Goal: Task Accomplishment & Management: Manage account settings

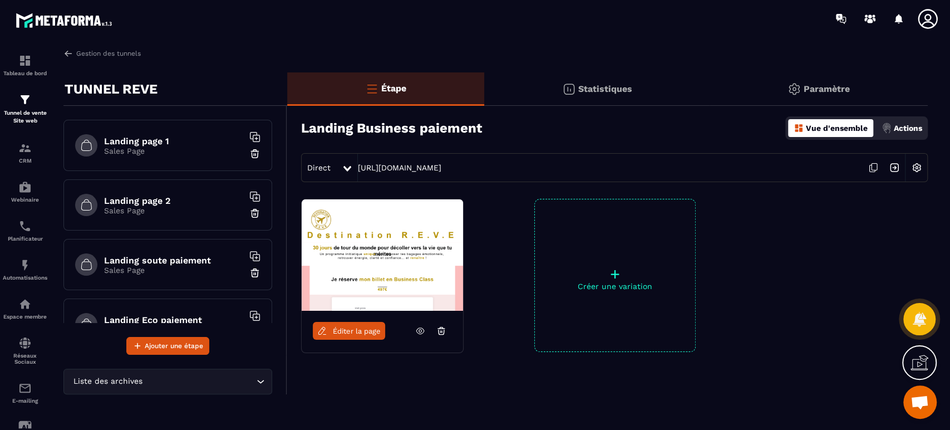
click at [907, 125] on p "Actions" at bounding box center [908, 128] width 28 height 9
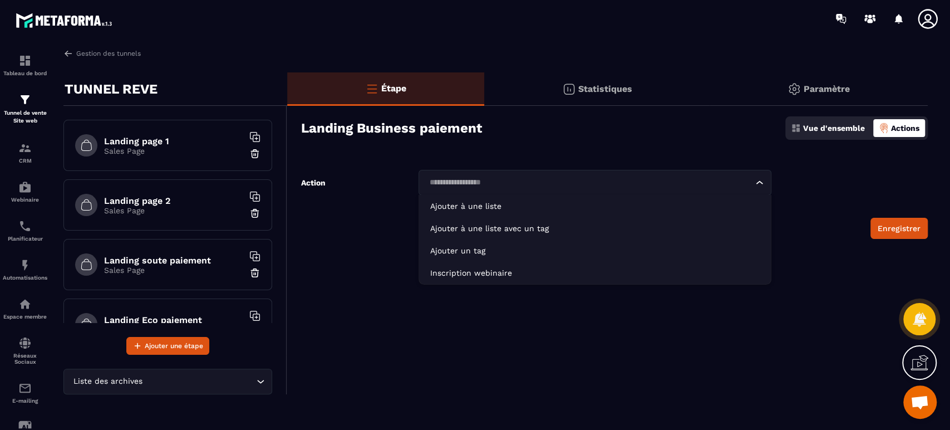
click at [610, 181] on input "Search for option" at bounding box center [589, 182] width 327 height 12
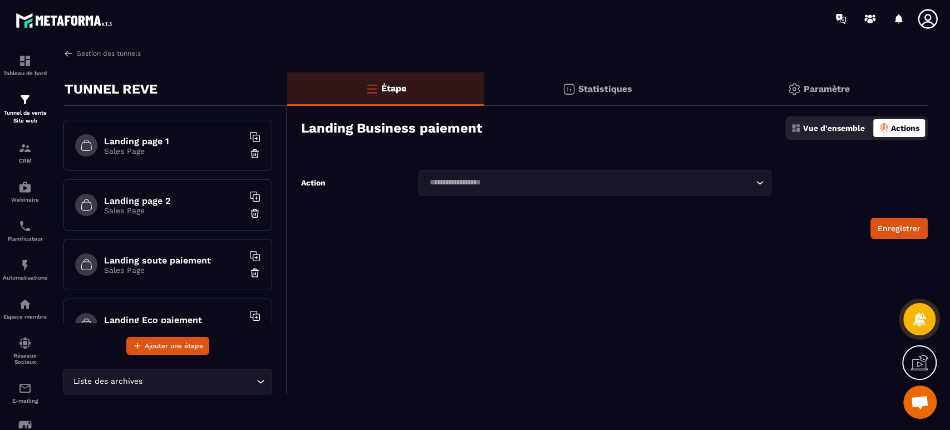
click at [318, 226] on div "Enregistrer" at bounding box center [614, 228] width 627 height 21
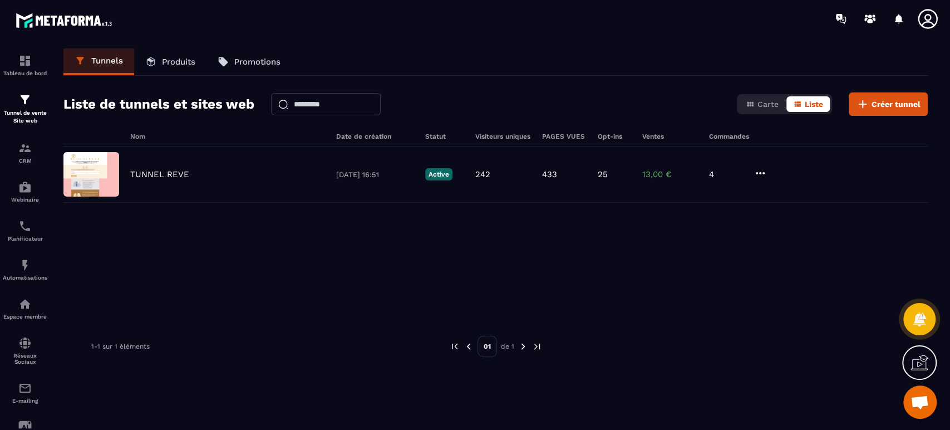
click at [18, 111] on p "Tunnel de vente Site web" at bounding box center [25, 117] width 45 height 16
click at [145, 177] on p "TUNNEL REVE" at bounding box center [159, 174] width 59 height 10
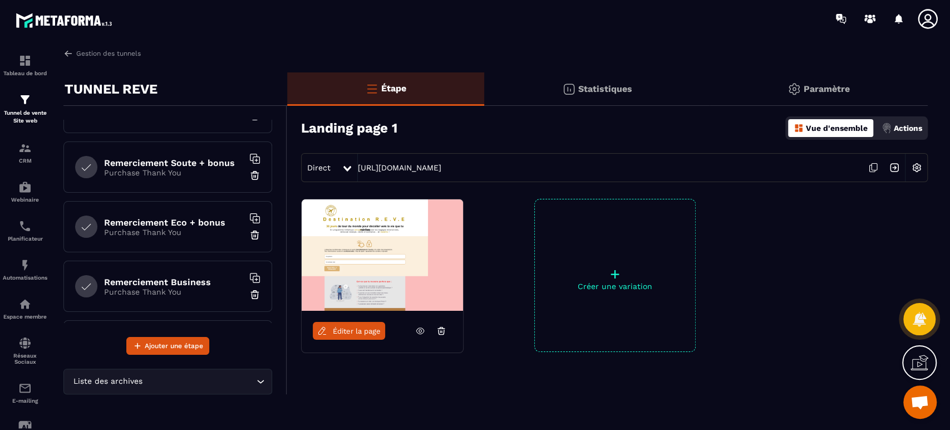
scroll to position [284, 0]
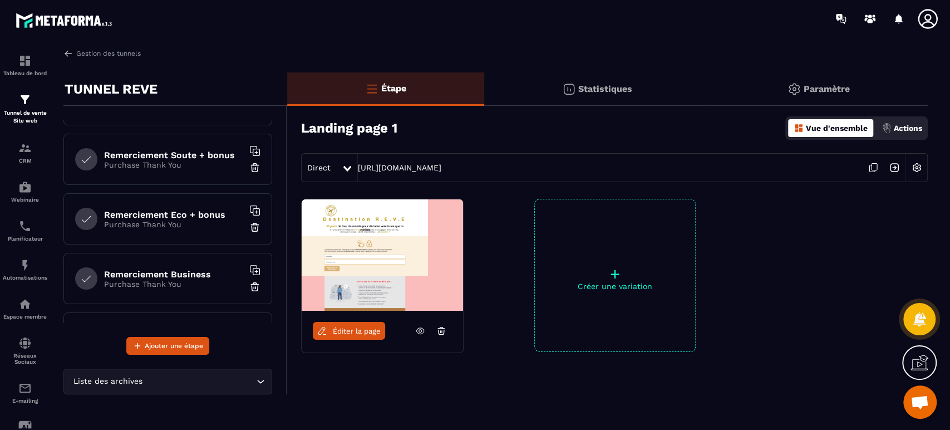
click at [174, 270] on h6 "Remerciement Business" at bounding box center [173, 274] width 139 height 11
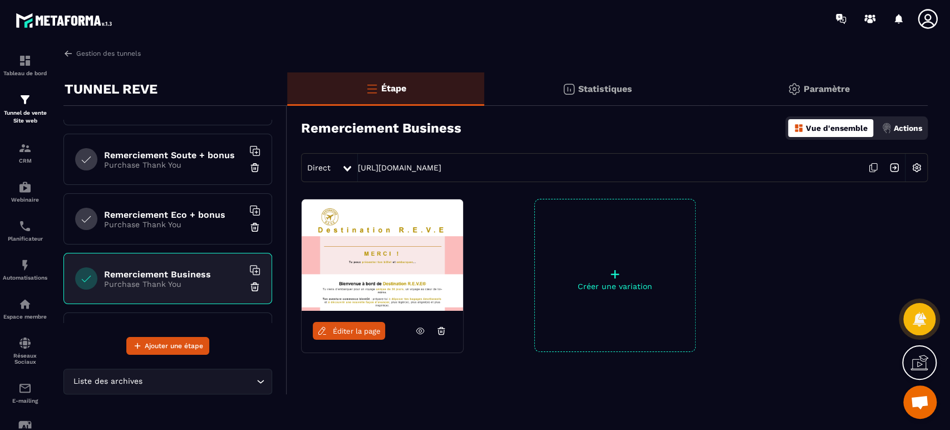
click at [914, 167] on img at bounding box center [916, 167] width 21 height 21
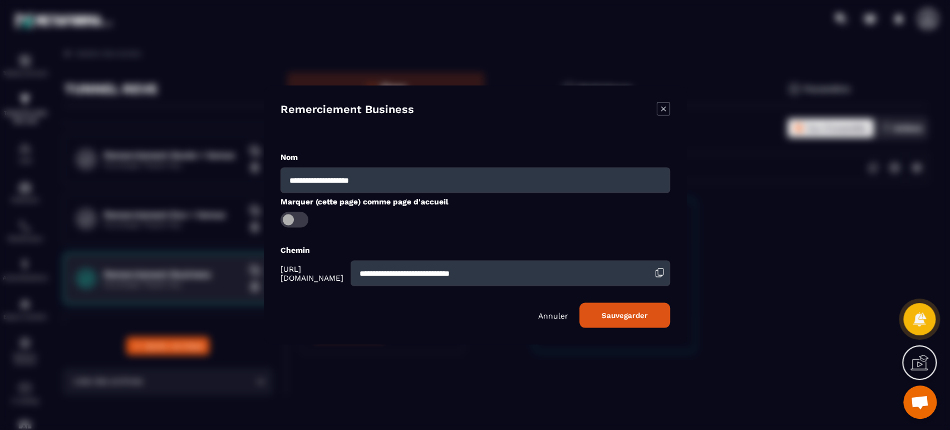
click at [671, 107] on div "**********" at bounding box center [475, 215] width 423 height 259
click at [661, 110] on icon "Modal window" at bounding box center [663, 108] width 13 height 13
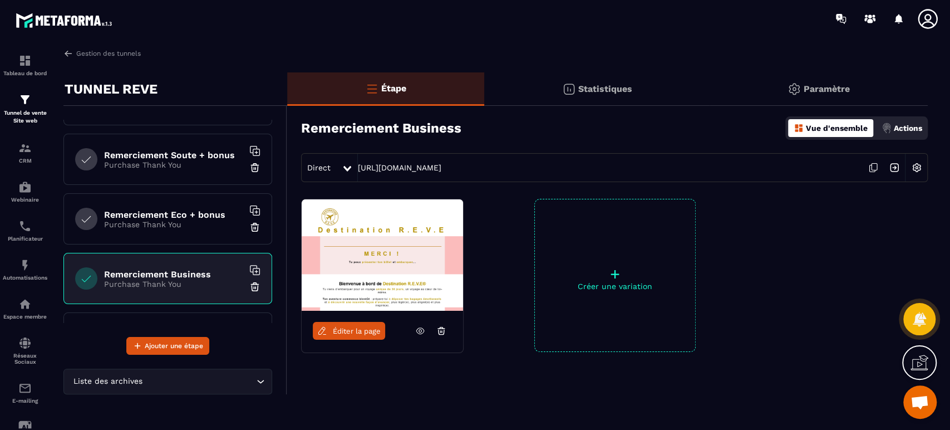
click at [897, 128] on p "Actions" at bounding box center [908, 128] width 28 height 9
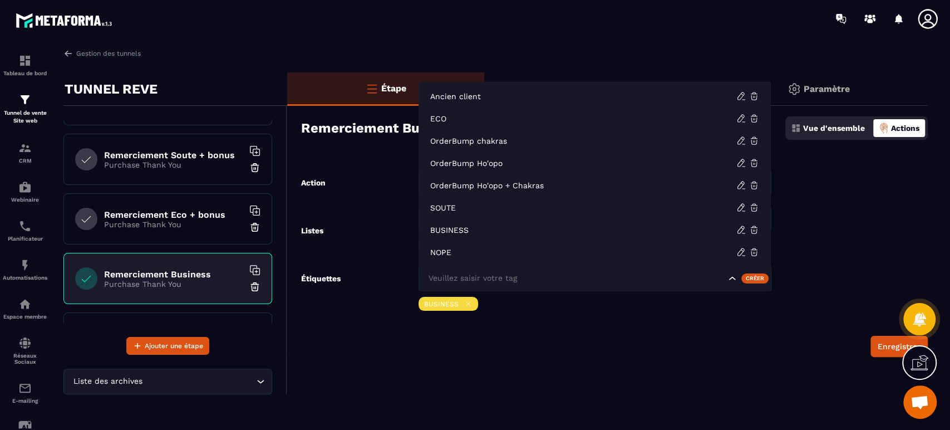
click at [652, 279] on input "Search for option" at bounding box center [576, 278] width 300 height 12
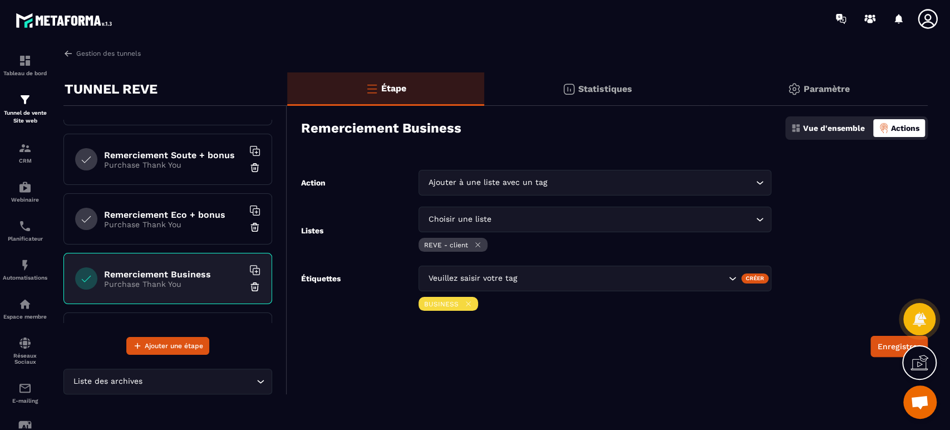
click at [448, 372] on div "Étape Statistiques Paramètre Remerciement Business Vue d'ensemble Actions Actio…" at bounding box center [607, 233] width 641 height 322
click at [641, 277] on input "Search for option" at bounding box center [622, 278] width 207 height 12
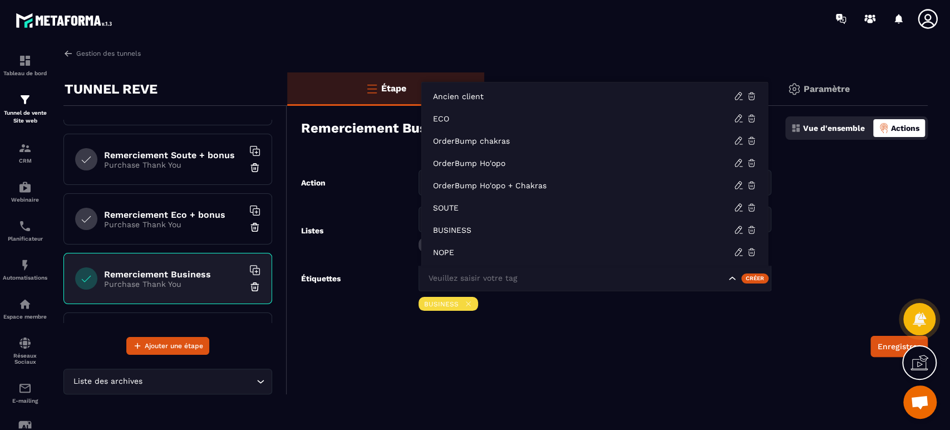
click at [570, 281] on input "Search for option" at bounding box center [576, 278] width 300 height 12
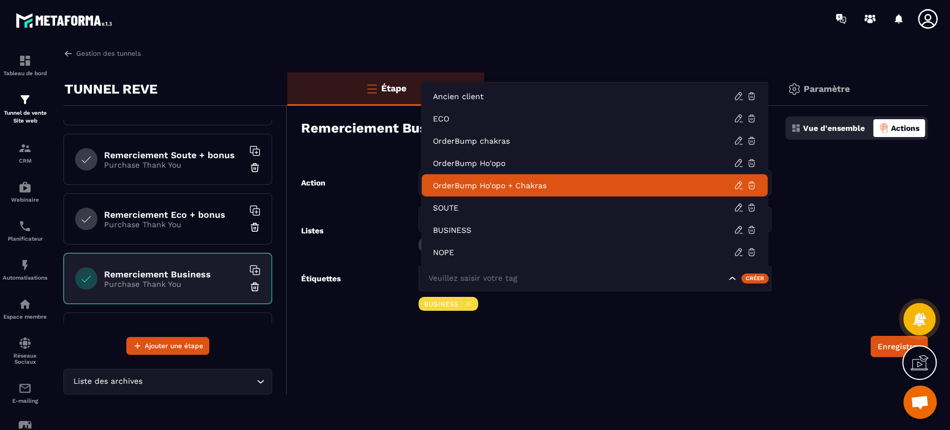
click at [522, 186] on p "OrderBump Ho'opo + Chakras" at bounding box center [583, 185] width 301 height 11
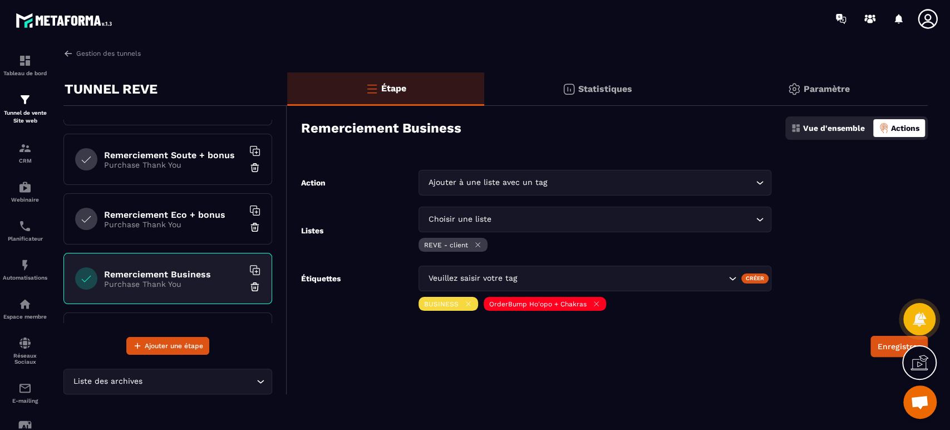
click at [657, 335] on form "Action Ajouter à une liste avec un tag Loading... Listes Choisir une liste Load…" at bounding box center [607, 263] width 641 height 187
click at [878, 342] on button "Enregistrer" at bounding box center [899, 346] width 57 height 21
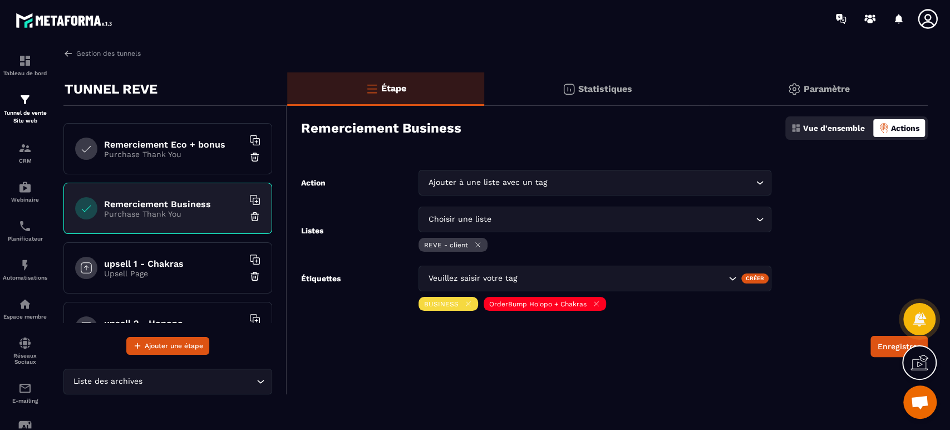
scroll to position [349, 0]
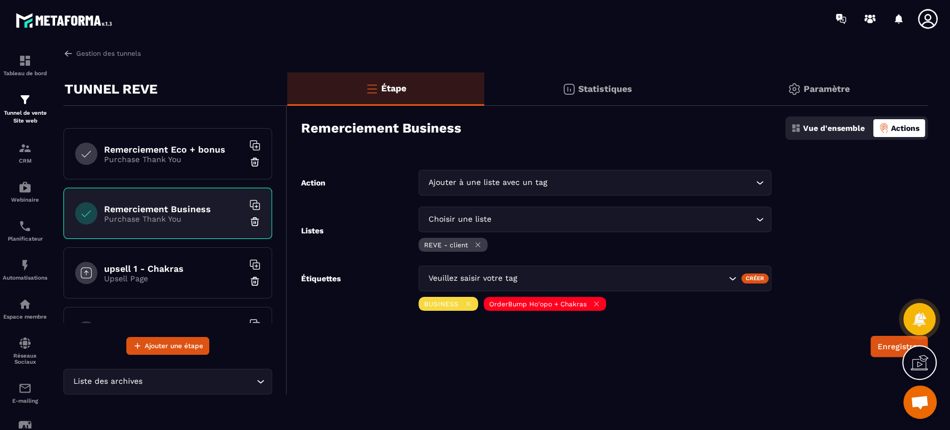
click at [192, 144] on h6 "Remerciement Eco + bonus" at bounding box center [173, 149] width 139 height 11
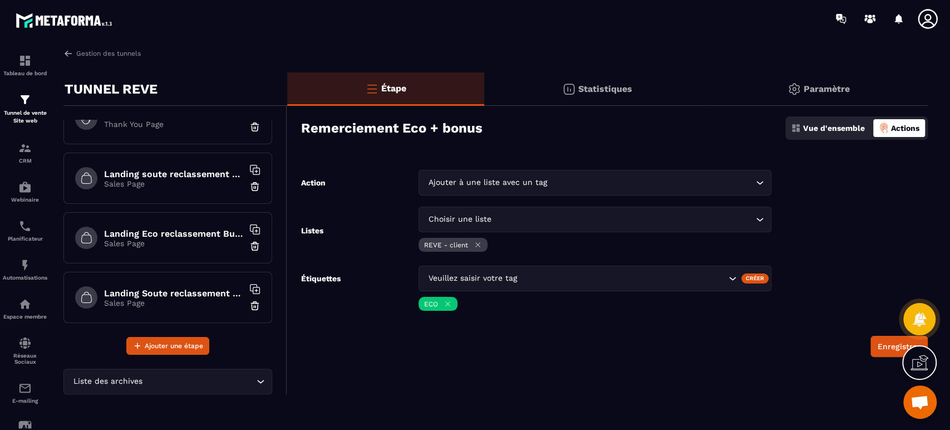
scroll to position [748, 0]
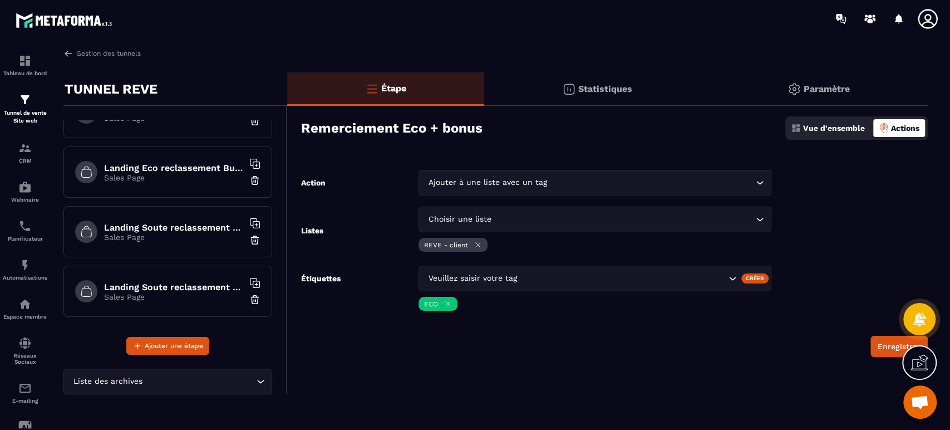
click at [208, 173] on p "Sales Page" at bounding box center [173, 177] width 139 height 9
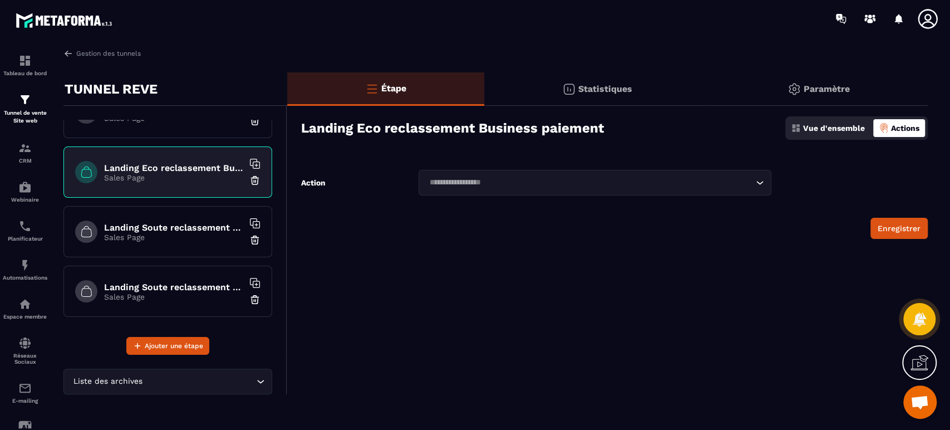
click at [190, 223] on h6 "Landing Soute reclassement Eco paiement" at bounding box center [173, 227] width 139 height 11
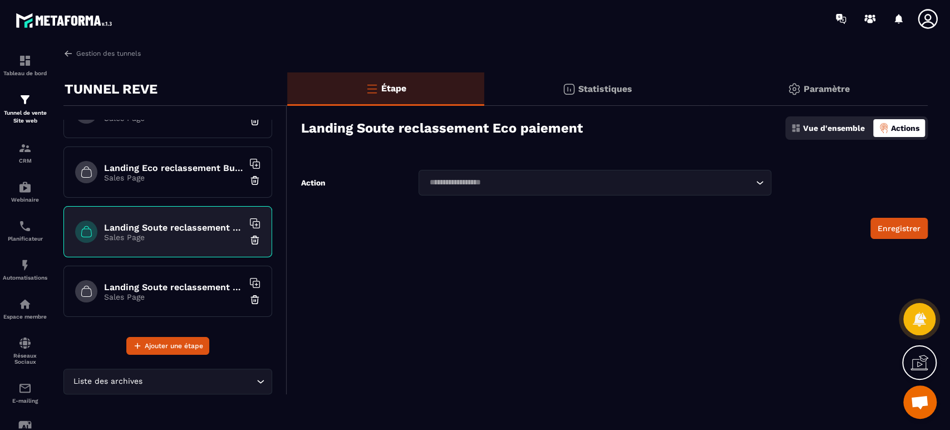
click at [187, 276] on div "Landing Soute reclassement Business paiement Sales Page" at bounding box center [167, 291] width 209 height 51
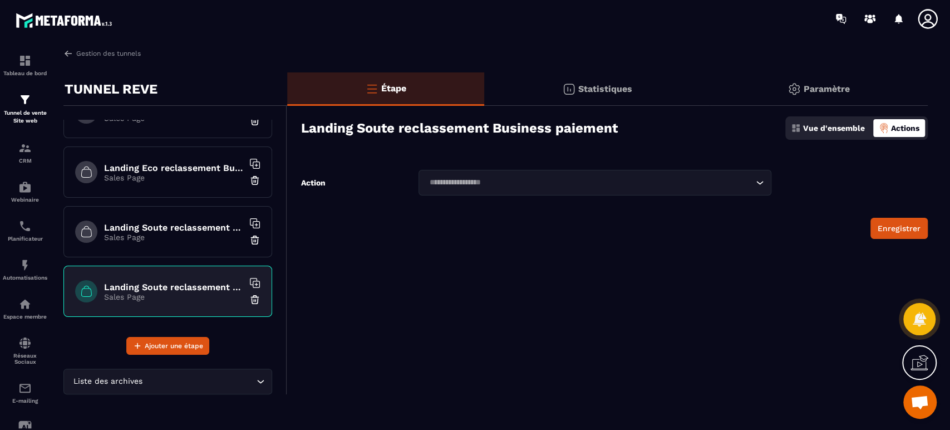
click at [27, 274] on div "Automatisations" at bounding box center [25, 269] width 45 height 22
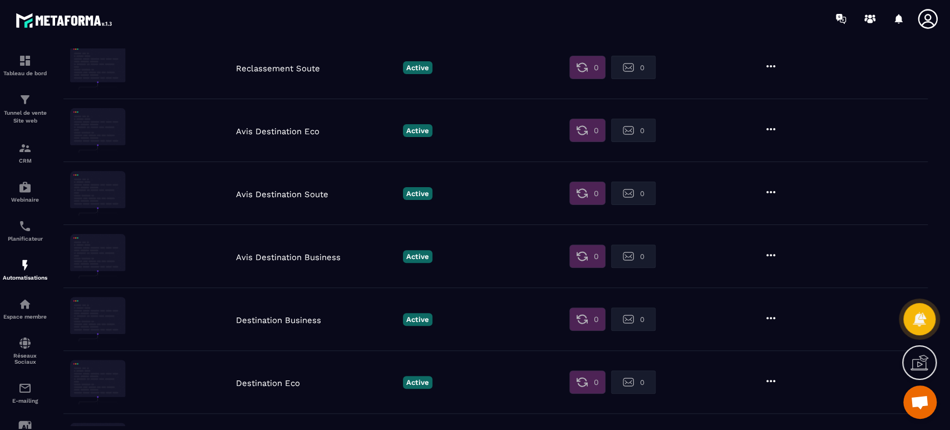
scroll to position [330, 0]
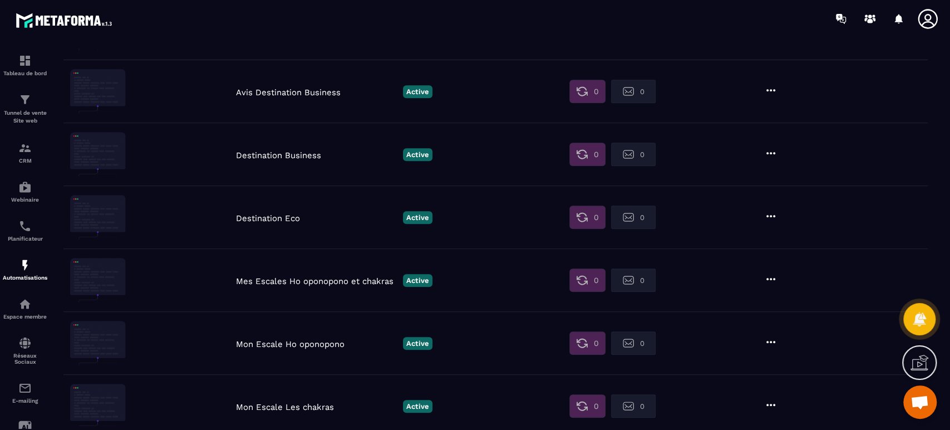
click at [334, 279] on p "Mes Escales Ho oponopono et chakras" at bounding box center [316, 281] width 161 height 10
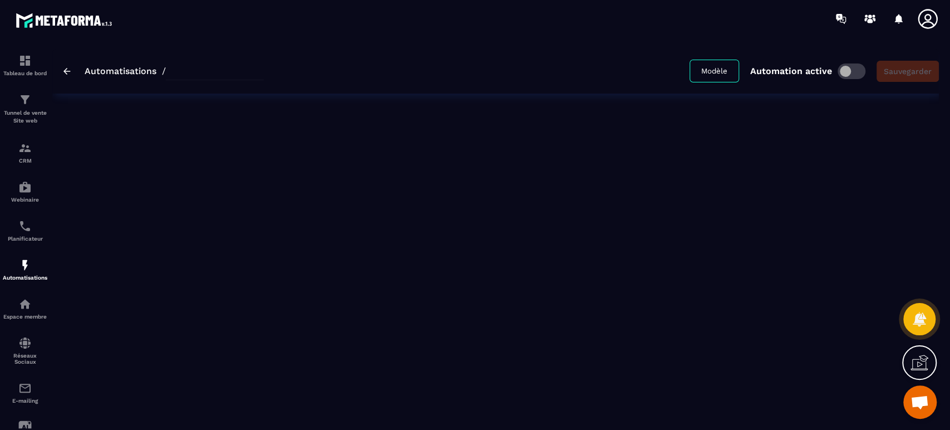
type input "**********"
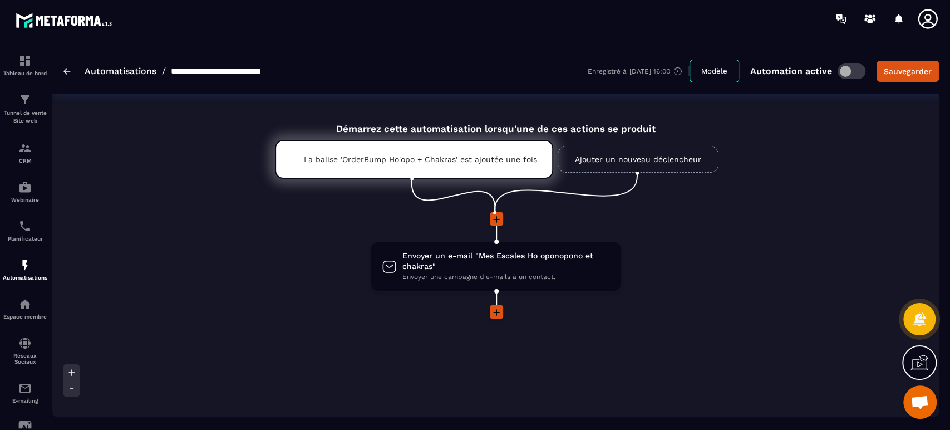
click at [62, 70] on div "**********" at bounding box center [495, 70] width 887 height 45
click at [67, 71] on img at bounding box center [66, 71] width 7 height 7
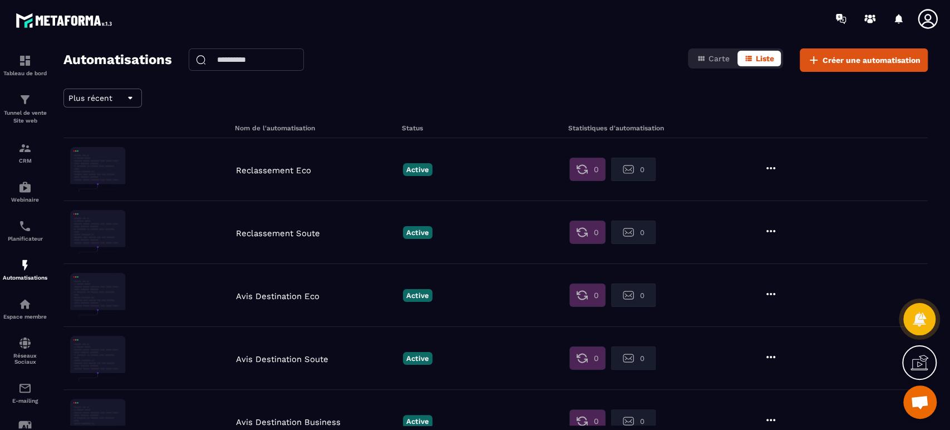
click at [28, 115] on p "Tunnel de vente Site web" at bounding box center [25, 117] width 45 height 16
